Goal: Task Accomplishment & Management: Complete application form

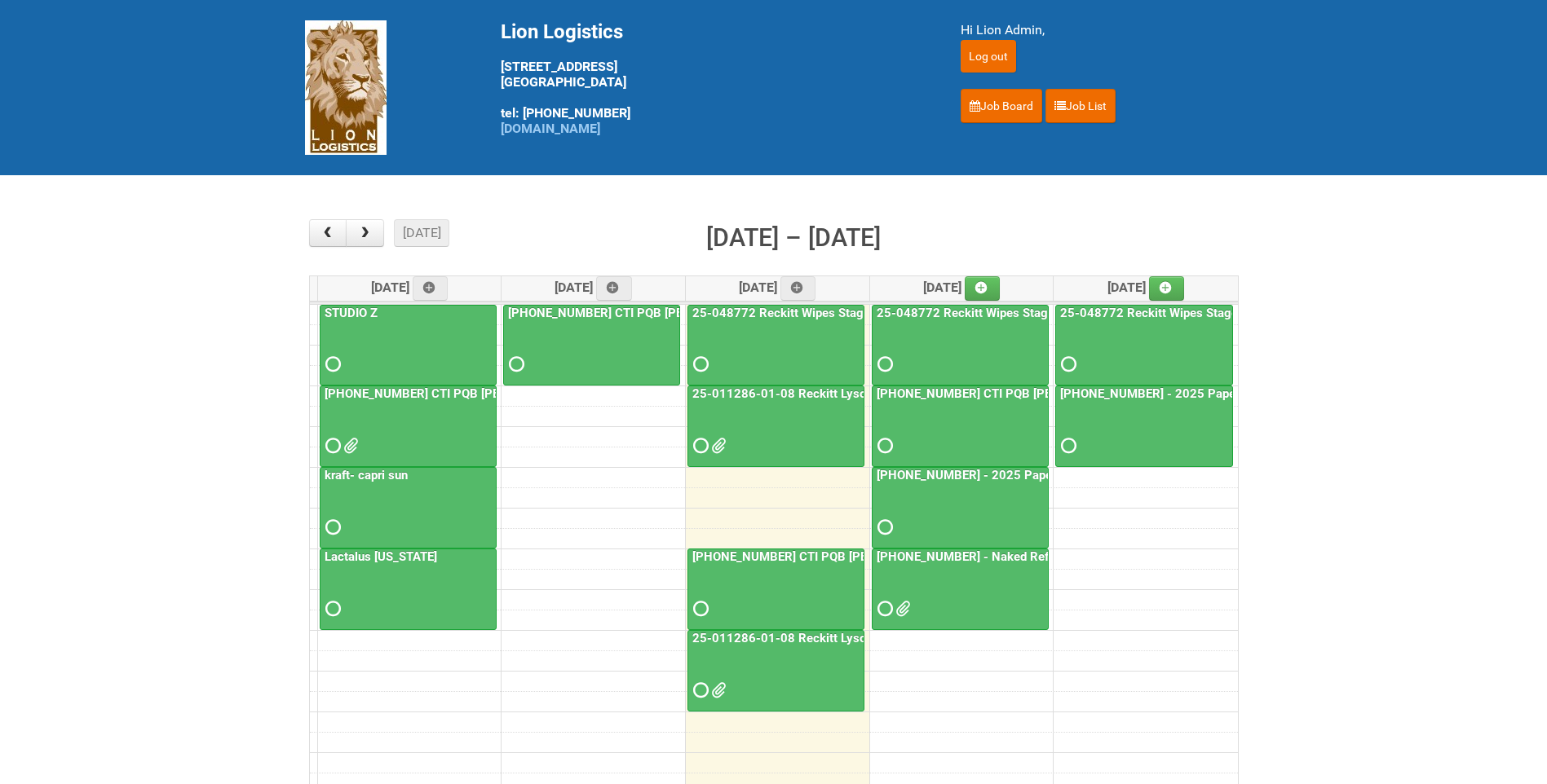
scroll to position [209, 0]
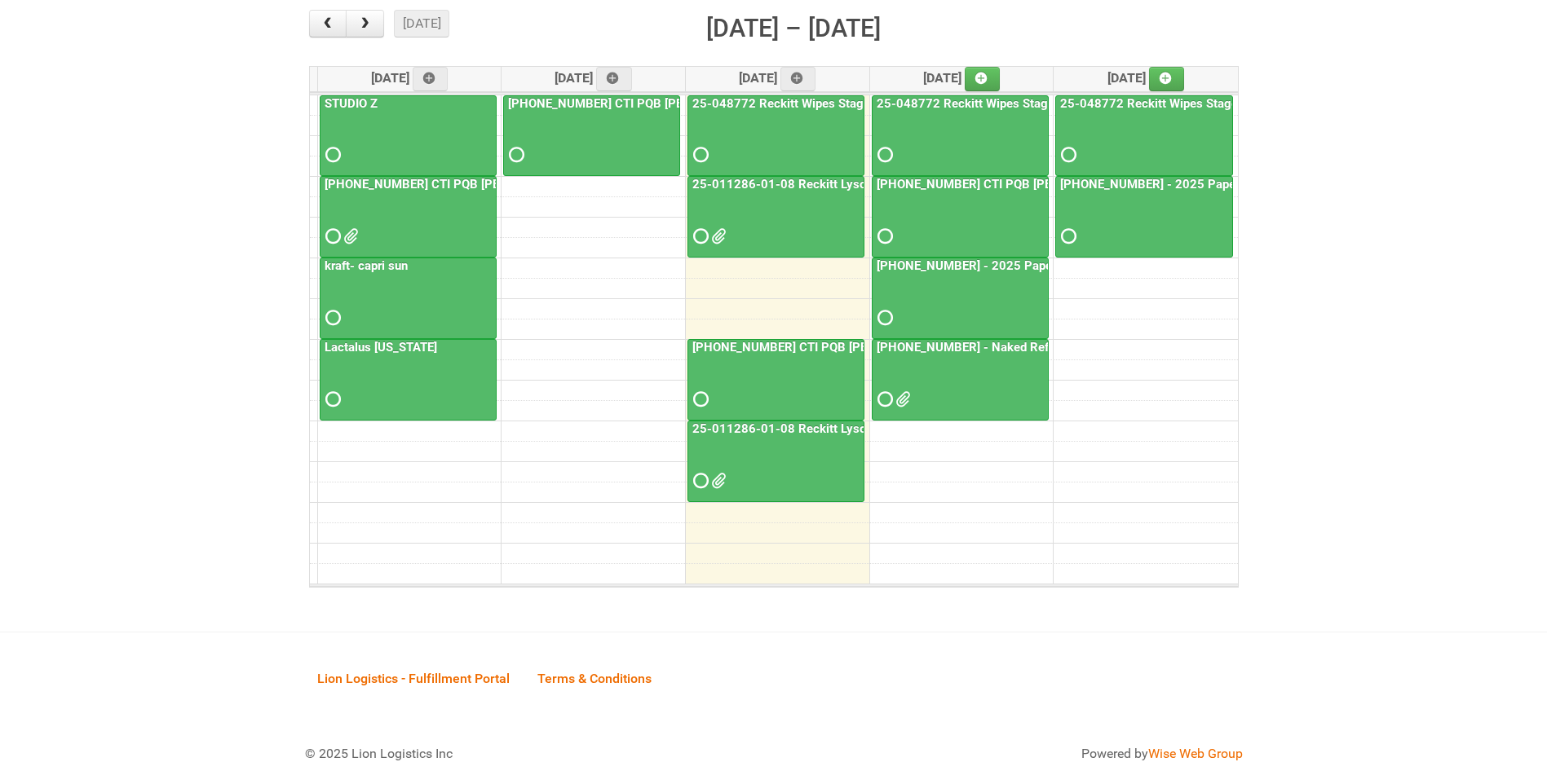
click at [770, 194] on div "25-011286-01-08 Reckitt Lysol Laundry Scented - photos for QC" at bounding box center [775, 212] width 175 height 71
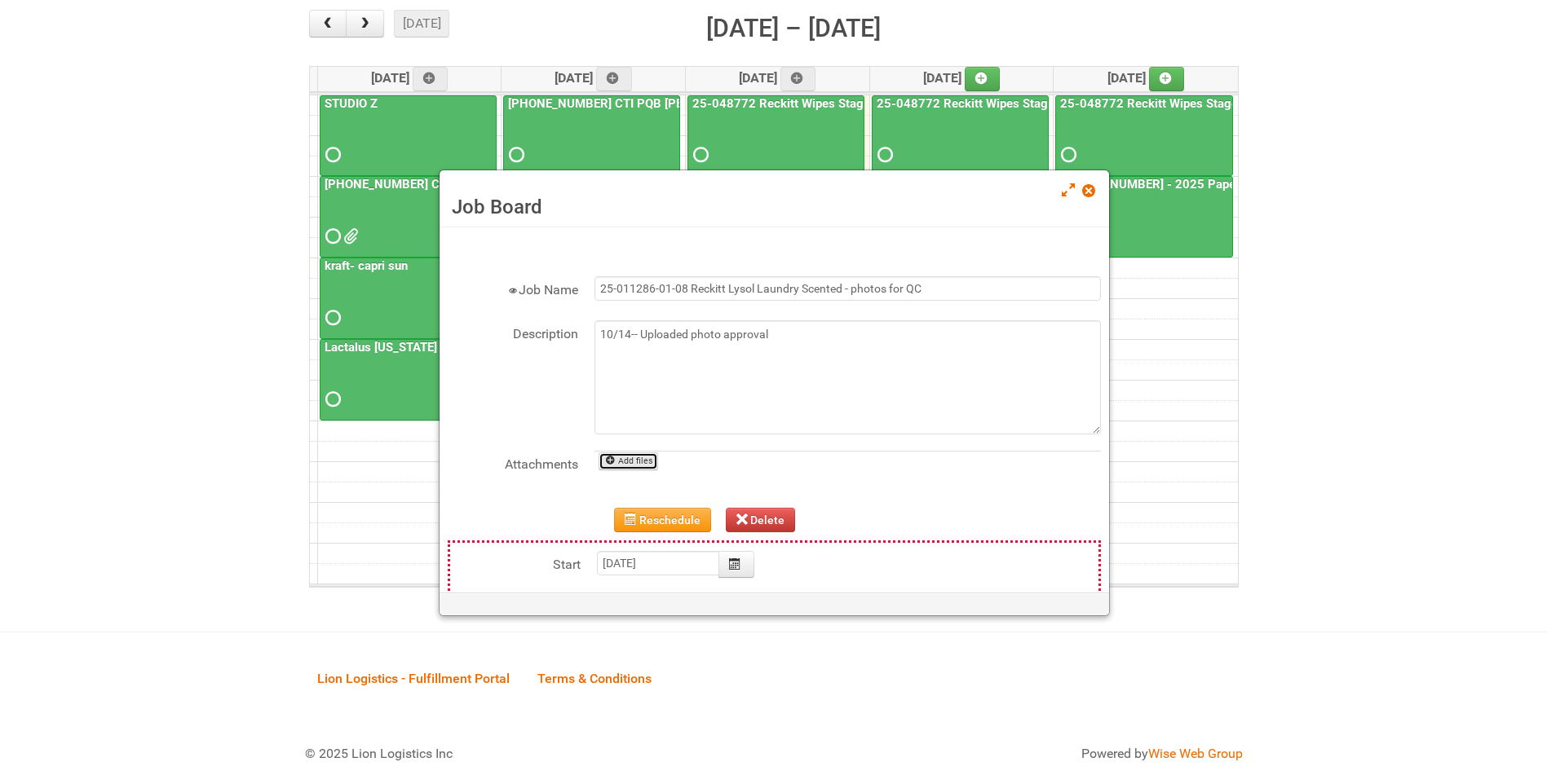
click at [641, 468] on link "Add files" at bounding box center [628, 461] width 59 height 18
type input "C:\fakepath\GROUP 1003 (3)-BACK.jpg"
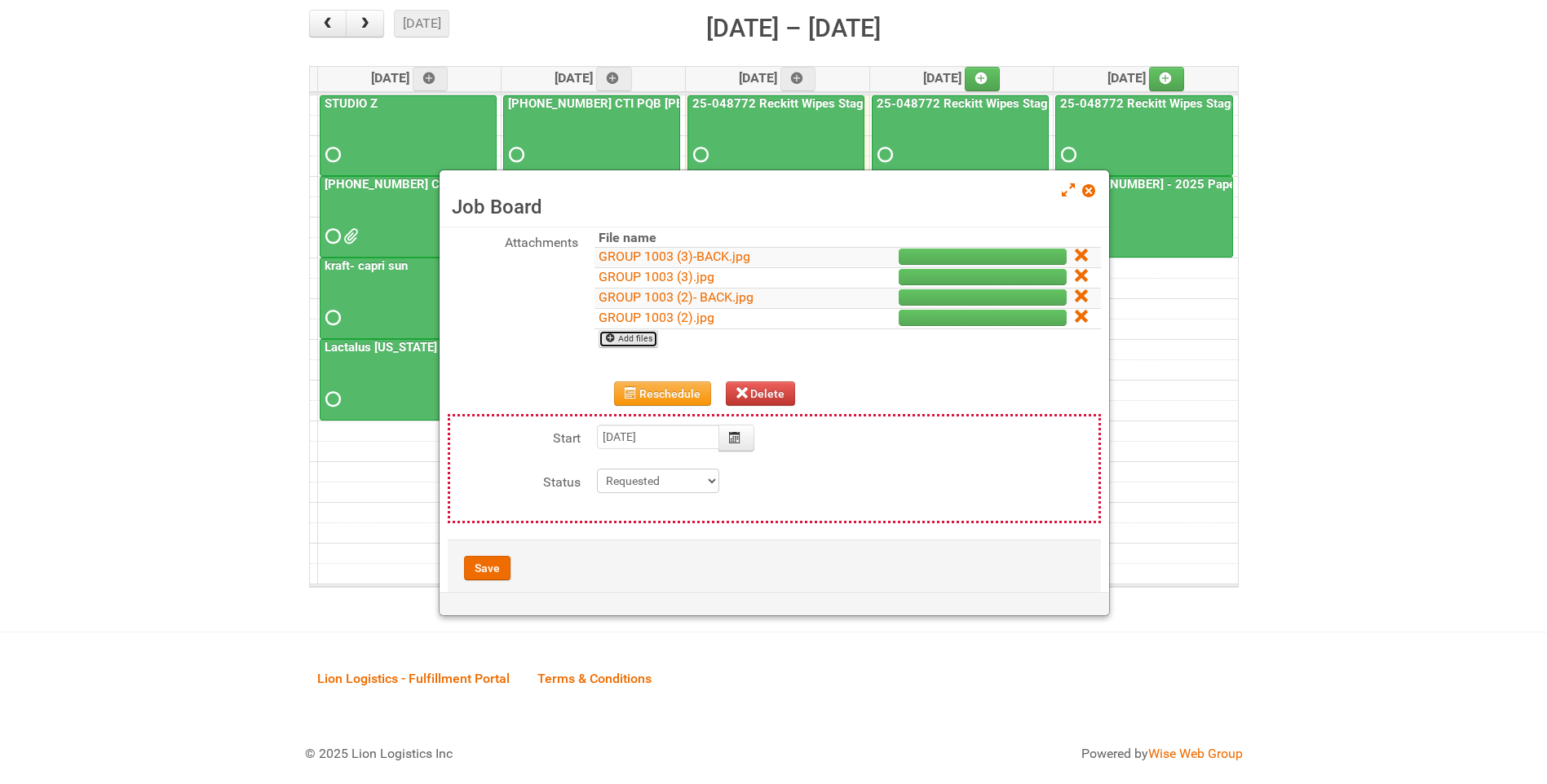
scroll to position [250, 0]
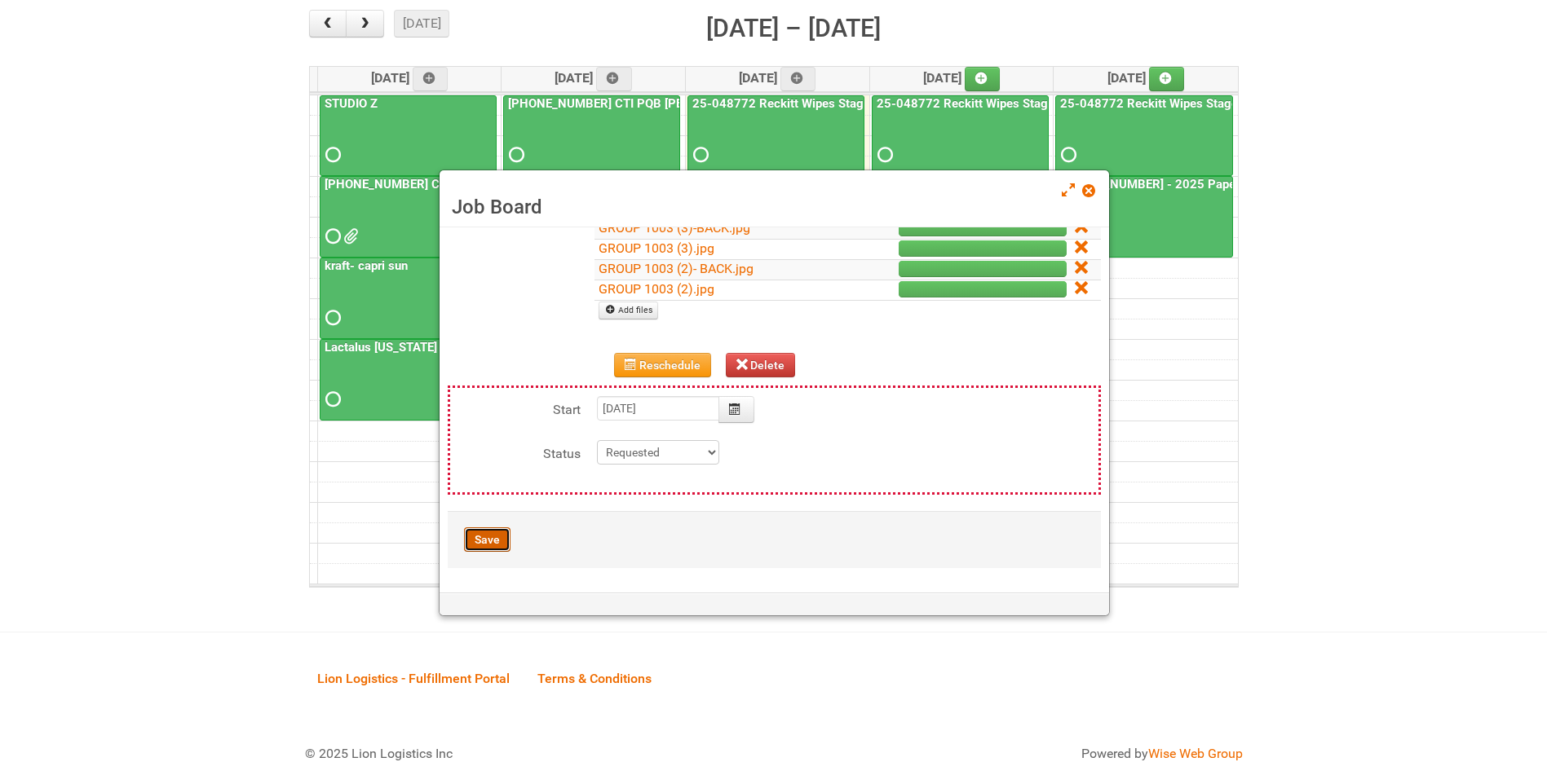
click at [491, 533] on button "Save" at bounding box center [487, 539] width 47 height 24
type input "2025-10-15 11:00:00"
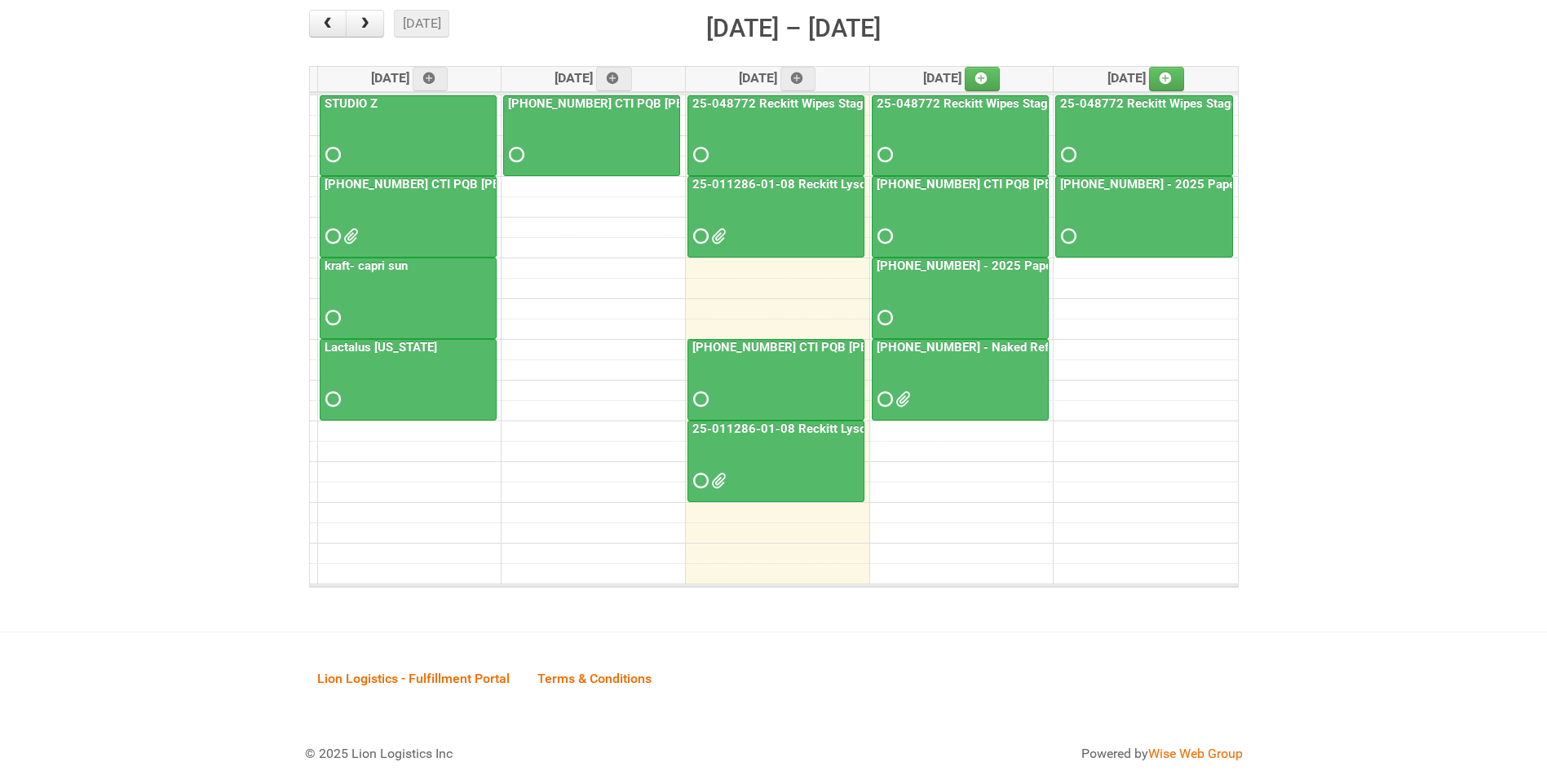
click at [788, 190] on link "25-011286-01-08 Reckitt Lysol Laundry Scented - photos for QC" at bounding box center [870, 184] width 362 height 15
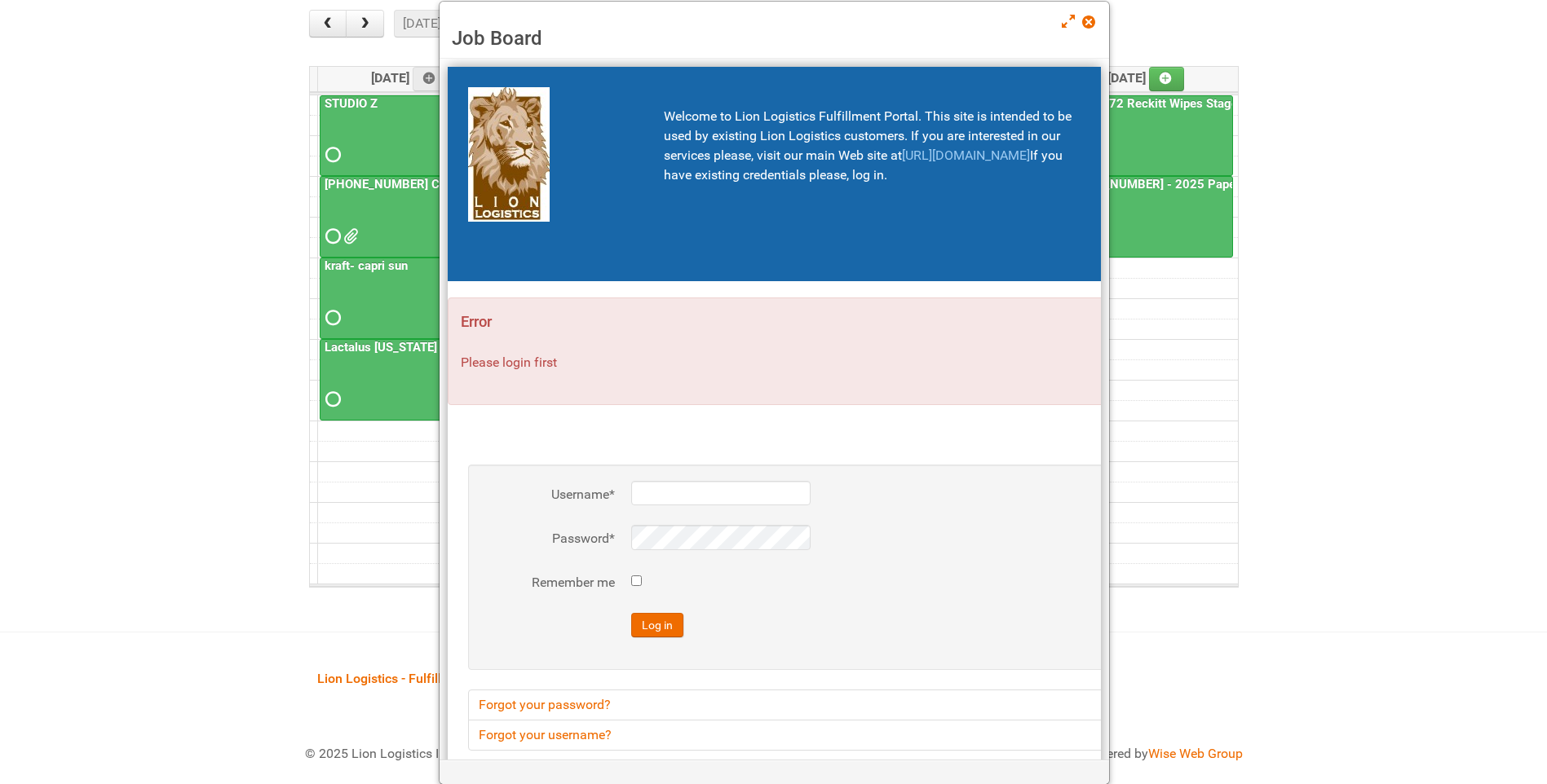
type input "lion"
click at [1096, 20] on link at bounding box center [1090, 23] width 15 height 19
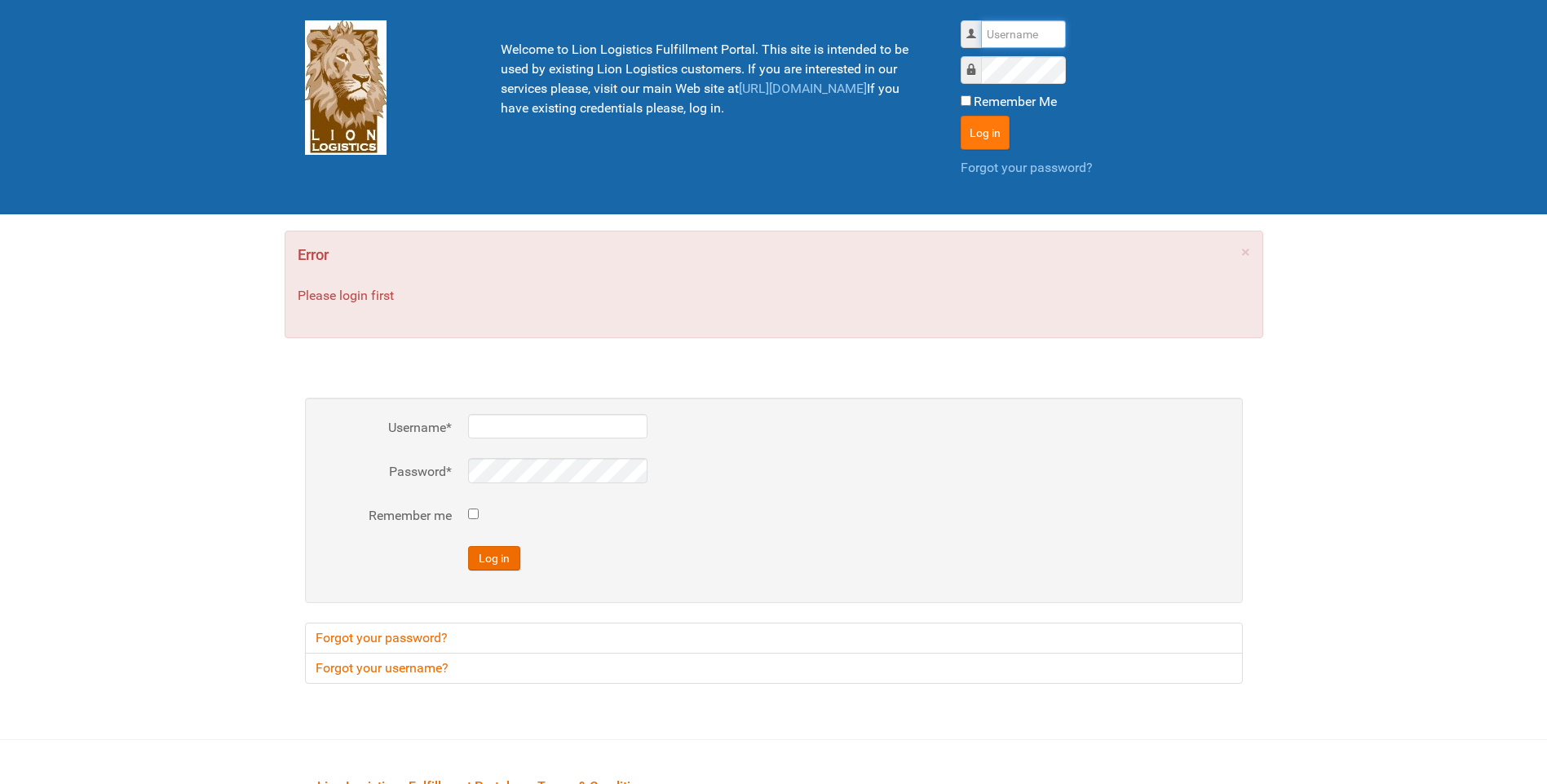
type input "lion"
click at [986, 131] on button "Log in" at bounding box center [984, 132] width 49 height 34
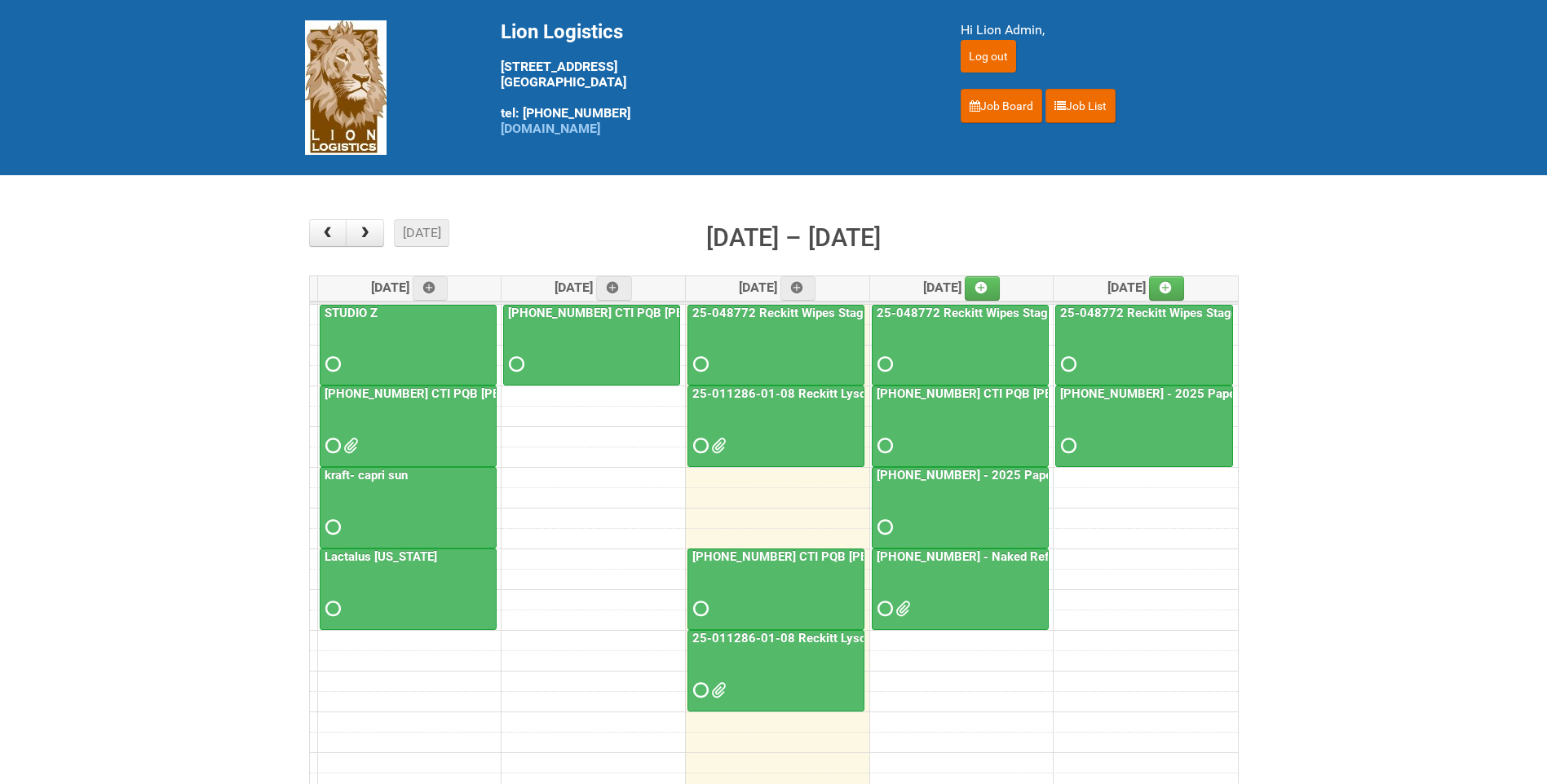
click at [759, 408] on div at bounding box center [775, 431] width 173 height 53
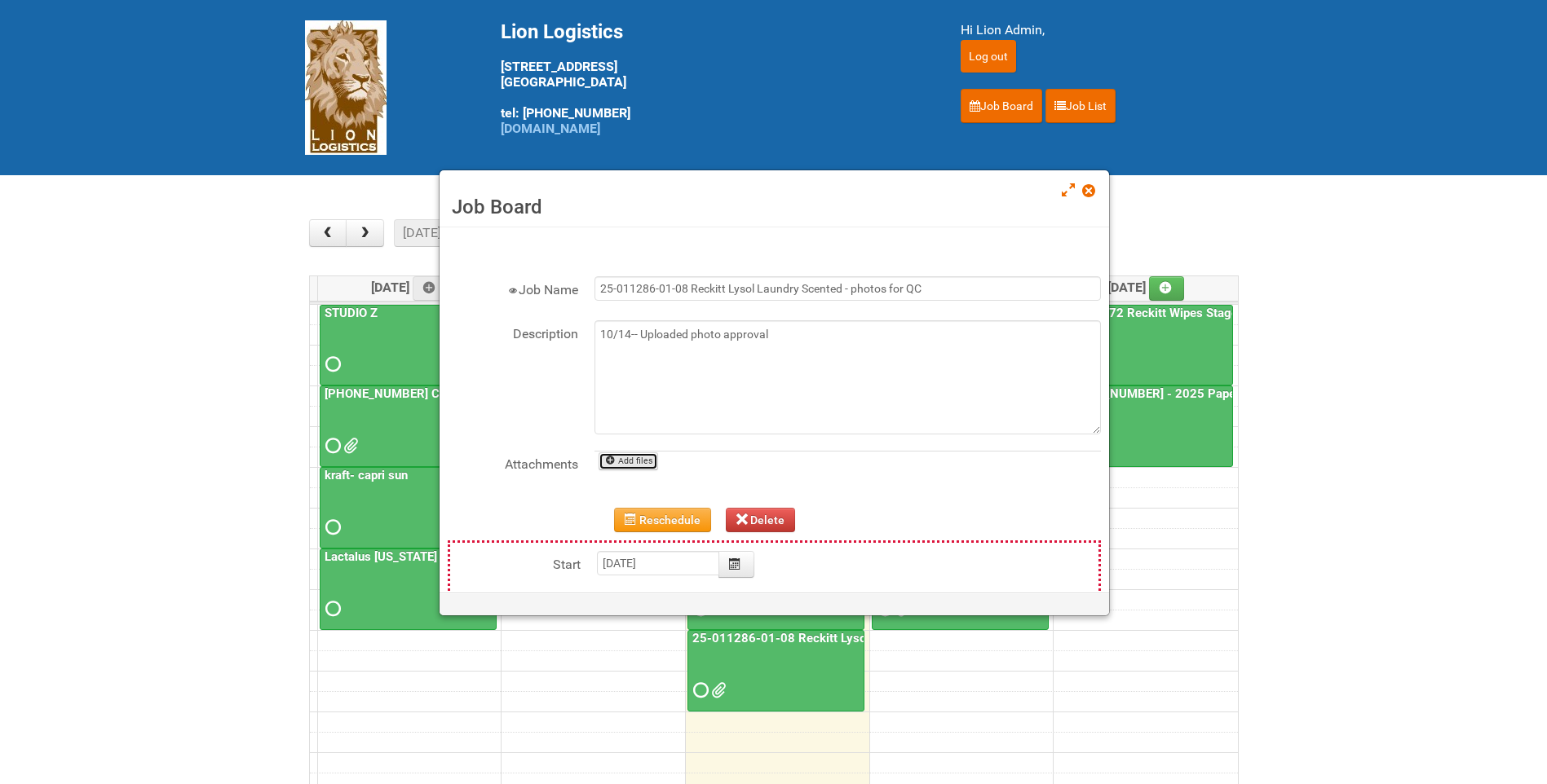
click at [645, 469] on link "Add files" at bounding box center [628, 461] width 59 height 18
type input "C:\fakepath\GROUP 1004 (3)- BACK.jpg"
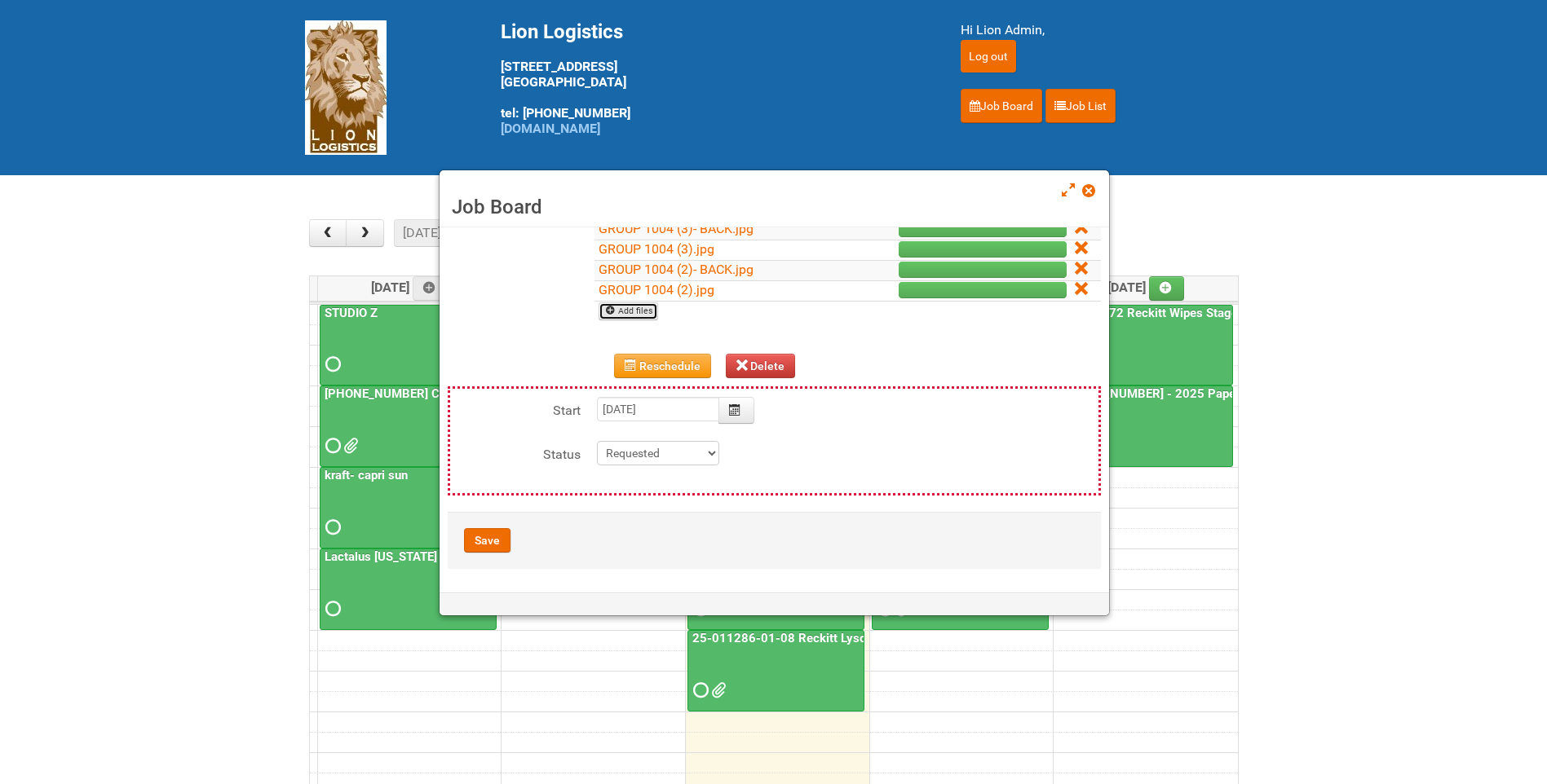
scroll to position [250, 0]
click at [497, 543] on button "Save" at bounding box center [487, 539] width 47 height 24
type input "2025-10-15 11:00:00"
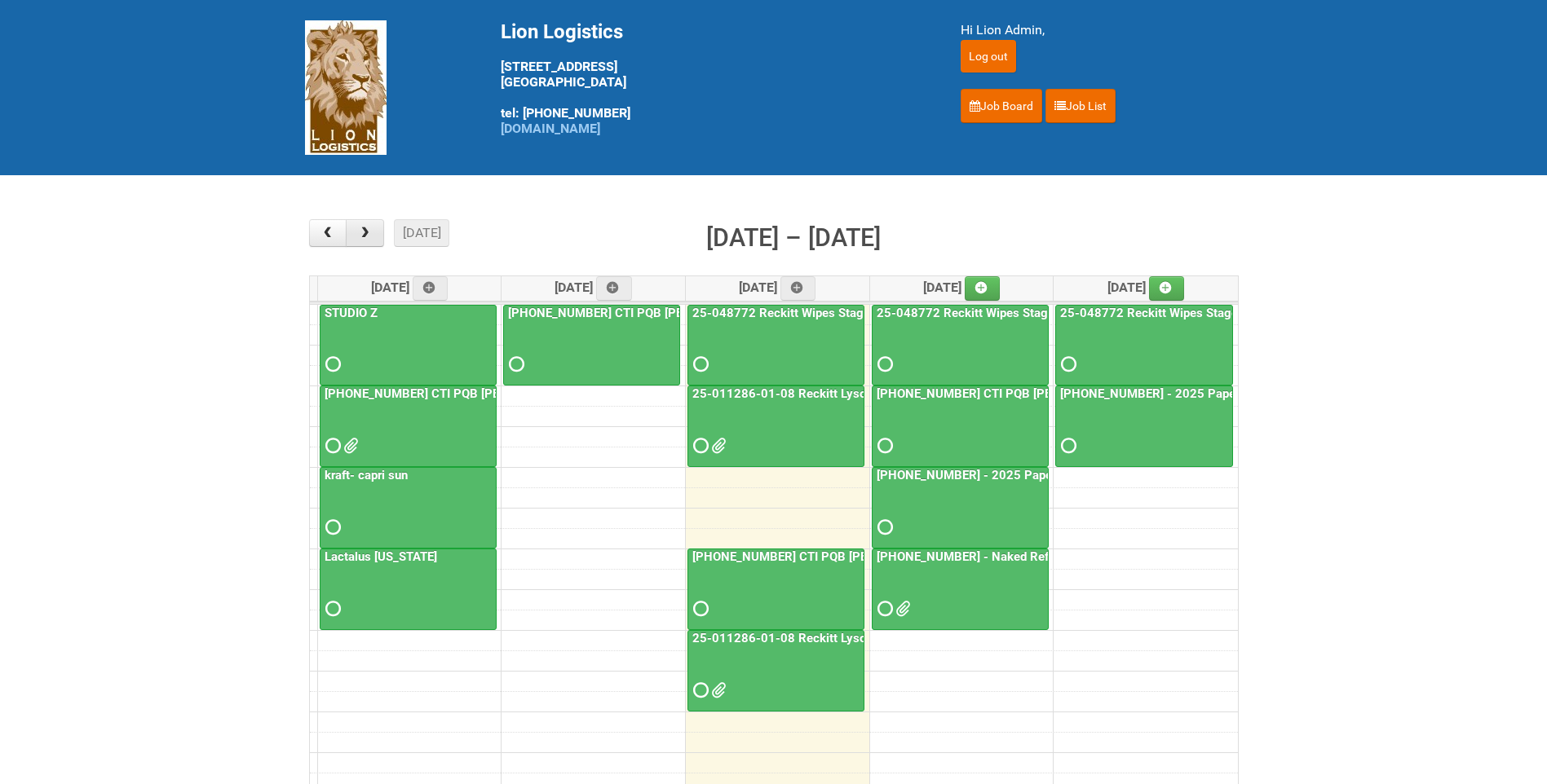
click at [358, 224] on button "button" at bounding box center [365, 233] width 39 height 28
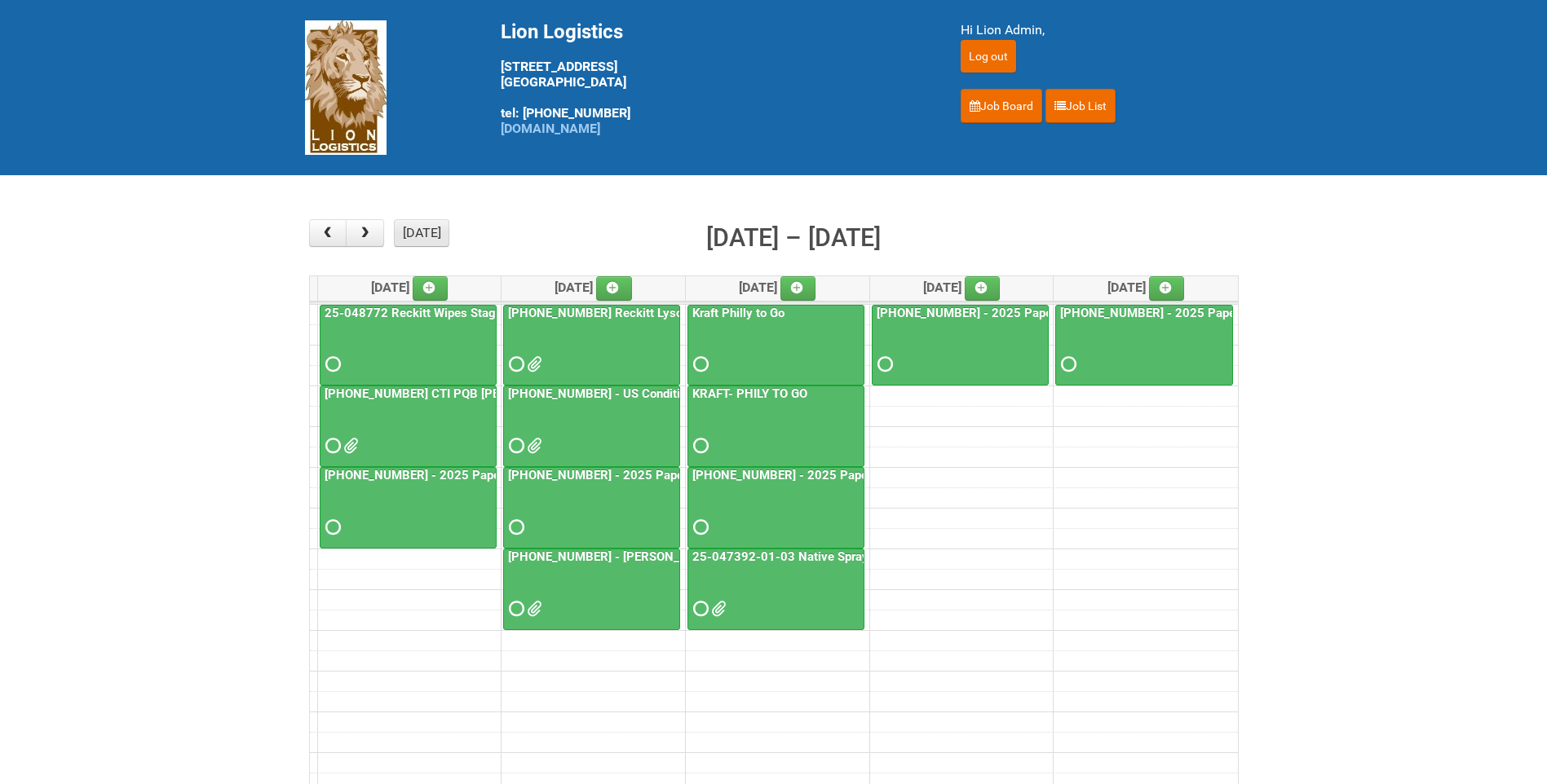
click at [419, 232] on button "today" at bounding box center [421, 233] width 55 height 28
